Goal: Navigation & Orientation: Understand site structure

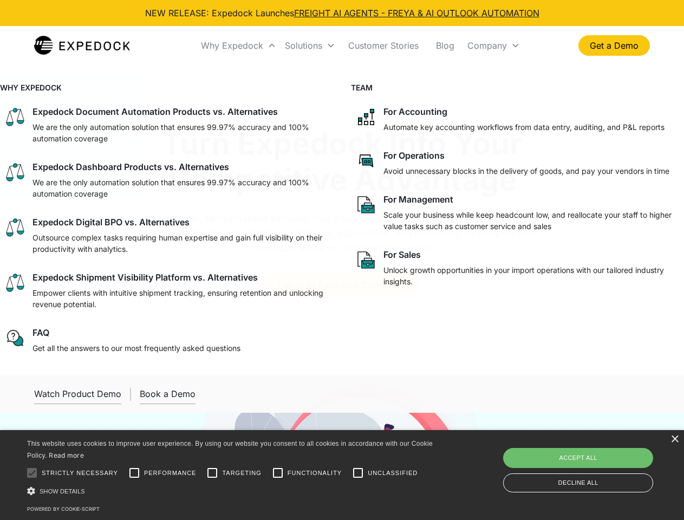
click at [239, 45] on div "Why Expedock" at bounding box center [232, 45] width 62 height 11
click at [310, 45] on div "Solutions" at bounding box center [303, 45] width 37 height 11
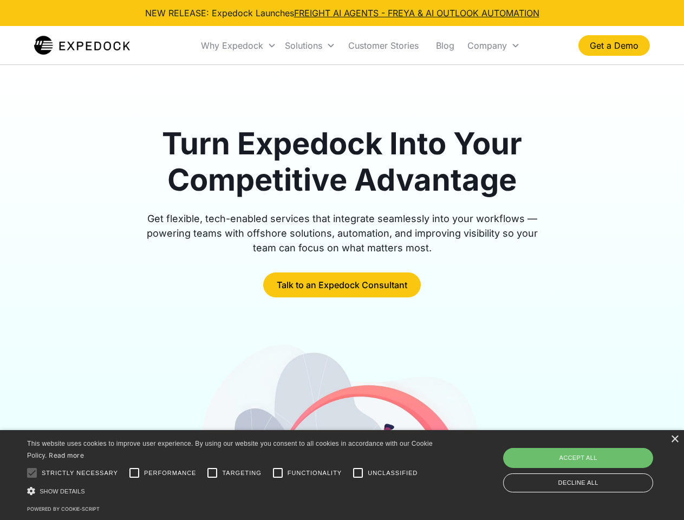
click at [493, 45] on div "Company" at bounding box center [487, 45] width 40 height 11
click at [32, 472] on div at bounding box center [32, 473] width 22 height 22
click at [134, 472] on input "Performance" at bounding box center [134, 473] width 22 height 22
checkbox input "true"
click at [212, 472] on input "Targeting" at bounding box center [212, 473] width 22 height 22
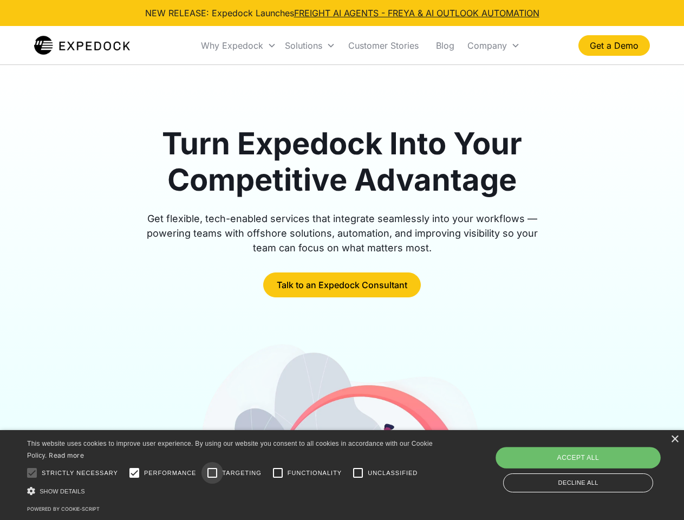
checkbox input "true"
click at [278, 472] on input "Functionality" at bounding box center [278, 473] width 22 height 22
checkbox input "true"
click at [358, 472] on input "Unclassified" at bounding box center [358, 473] width 22 height 22
checkbox input "true"
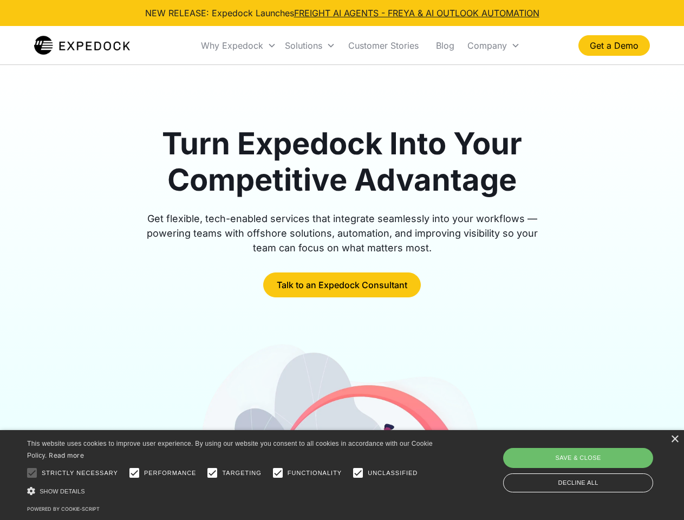
click at [232, 490] on div "Show details Hide details" at bounding box center [231, 490] width 409 height 11
